Goal: Information Seeking & Learning: Learn about a topic

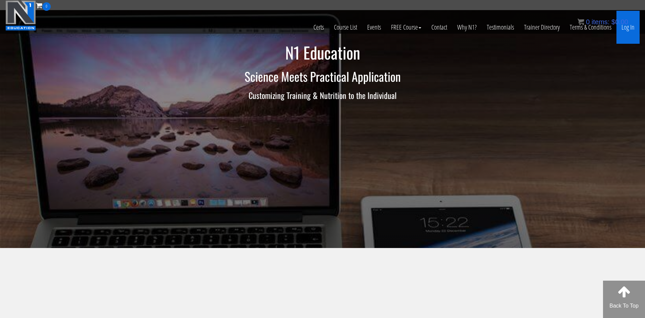
click at [631, 29] on link "Log In" at bounding box center [628, 27] width 23 height 33
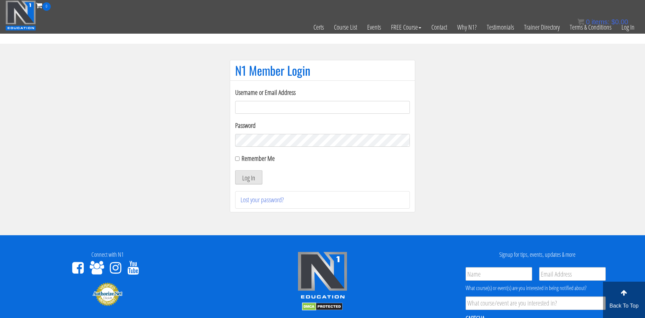
type input "[EMAIL_ADDRESS][DOMAIN_NAME]"
click at [251, 181] on button "Log In" at bounding box center [248, 177] width 27 height 14
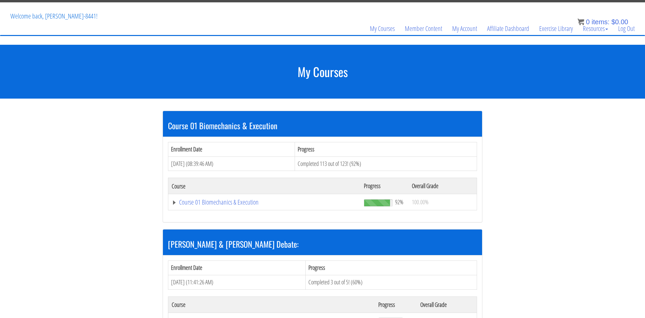
scroll to position [37, 0]
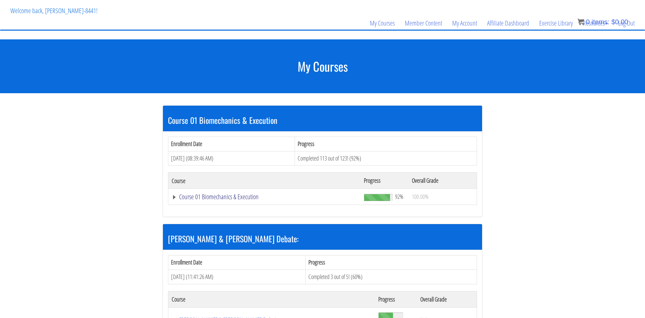
click at [200, 198] on link "Course 01 Biomechanics & Execution" at bounding box center [265, 196] width 186 height 7
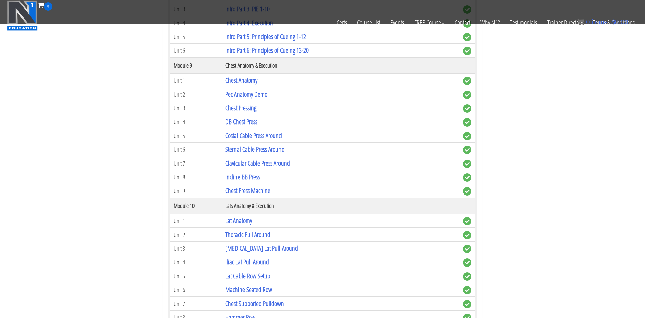
scroll to position [1016, 0]
click at [252, 109] on link "Chest Pressing" at bounding box center [241, 108] width 31 height 9
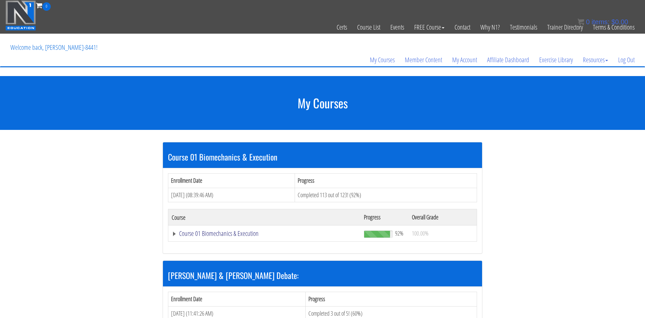
click at [209, 234] on link "Course 01 Biomechanics & Execution" at bounding box center [265, 233] width 186 height 7
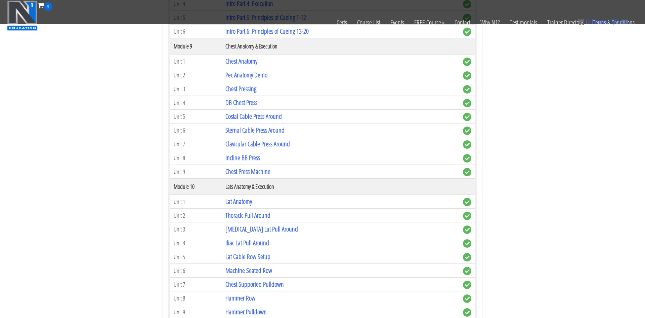
scroll to position [1036, 0]
click at [245, 157] on link "Incline BB Press" at bounding box center [243, 157] width 35 height 9
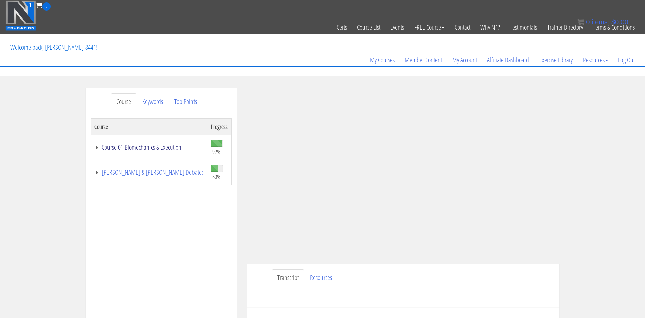
click at [124, 150] on link "Course 01 Biomechanics & Execution" at bounding box center [149, 147] width 110 height 7
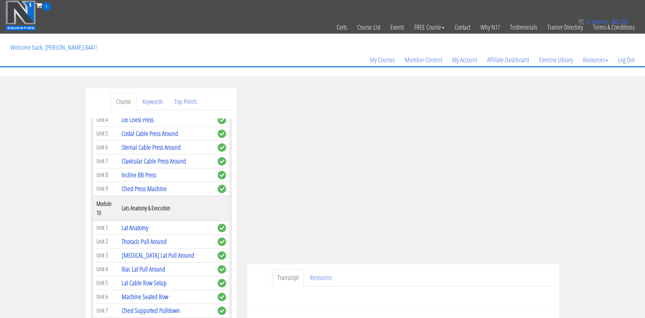
scroll to position [1193, 0]
click at [154, 264] on link "Iliac Lat Pull Around" at bounding box center [144, 268] width 44 height 9
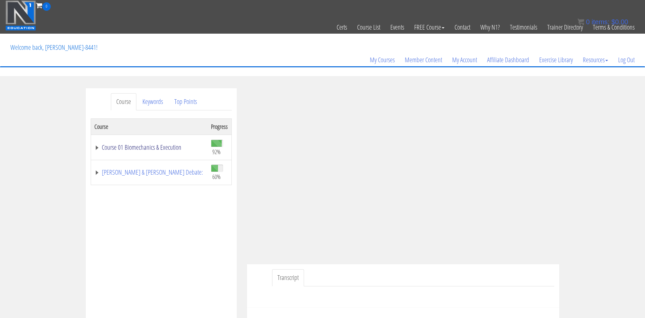
click at [162, 146] on link "Course 01 Biomechanics & Execution" at bounding box center [149, 147] width 110 height 7
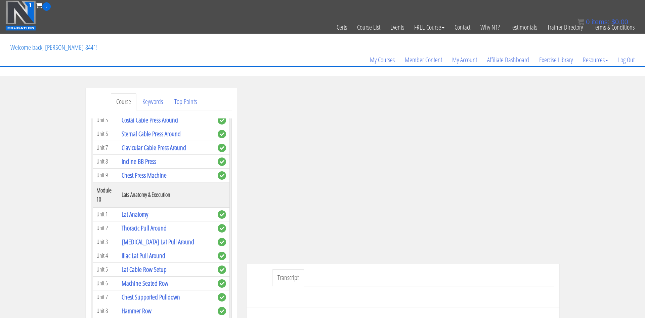
scroll to position [1208, 0]
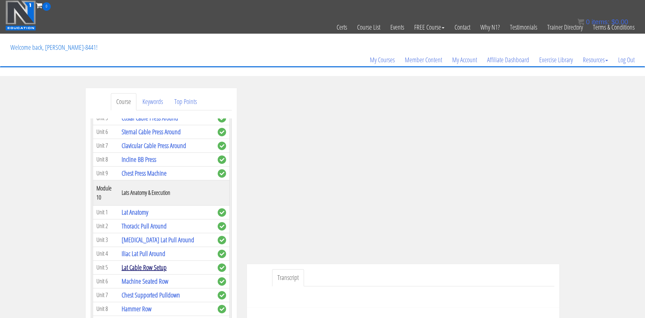
click at [156, 263] on link "Lat Cable Row Setup" at bounding box center [144, 267] width 45 height 9
click at [149, 263] on link "Lat Cable Row Setup" at bounding box center [144, 267] width 45 height 9
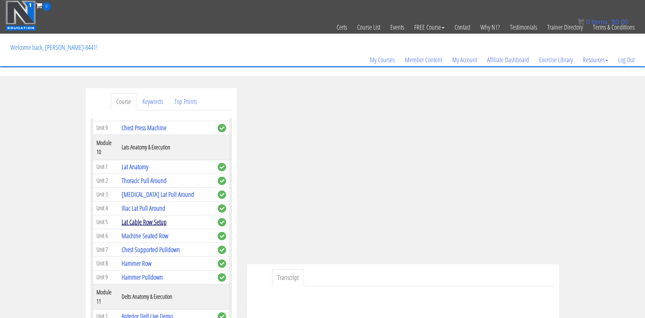
scroll to position [1255, 0]
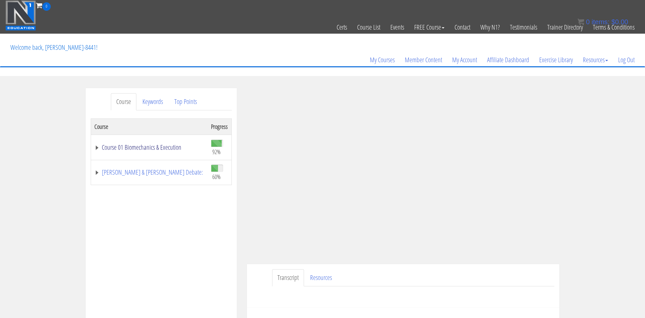
click at [96, 149] on link "Course 01 Biomechanics & Execution" at bounding box center [149, 147] width 110 height 7
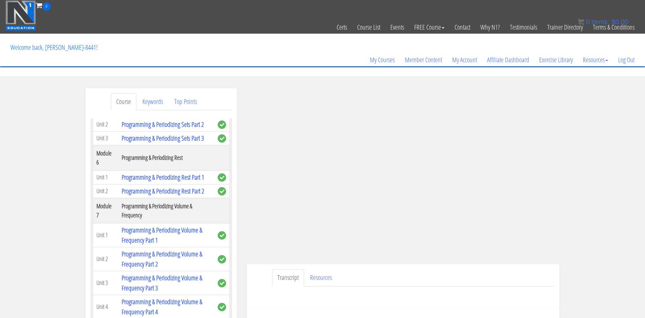
scroll to position [709, 0]
